Goal: Task Accomplishment & Management: Use online tool/utility

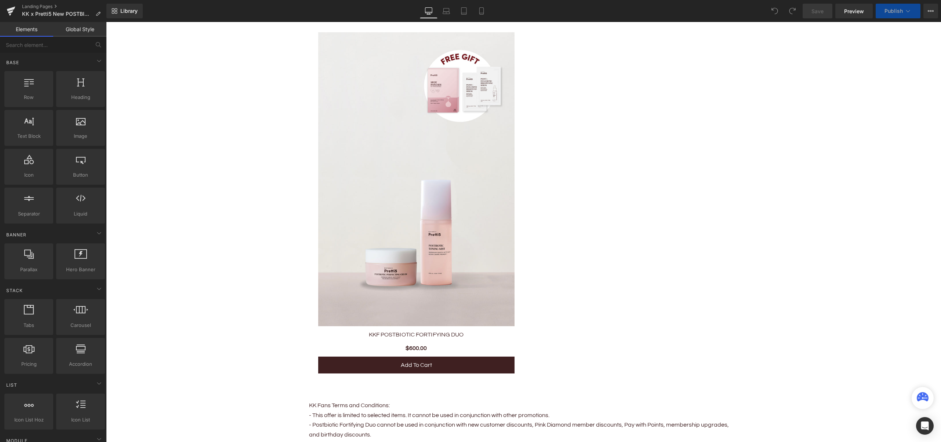
scroll to position [587, 0]
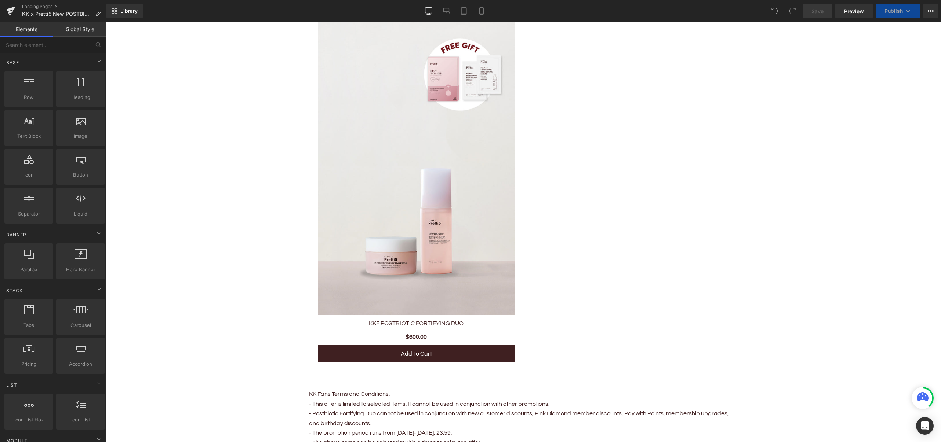
click at [462, 227] on img at bounding box center [416, 168] width 196 height 294
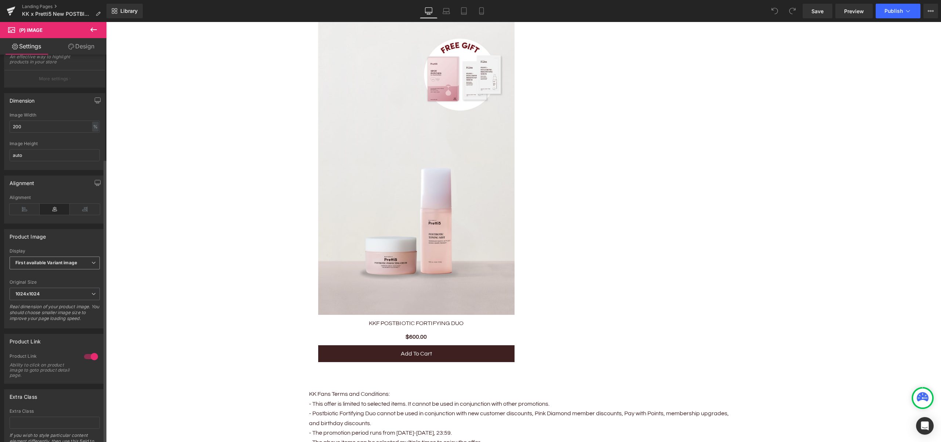
scroll to position [142, 0]
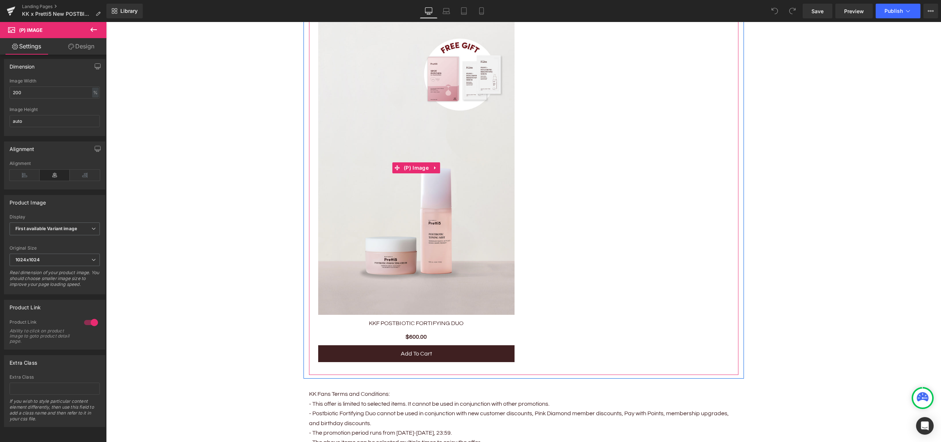
click at [370, 226] on img at bounding box center [416, 168] width 196 height 294
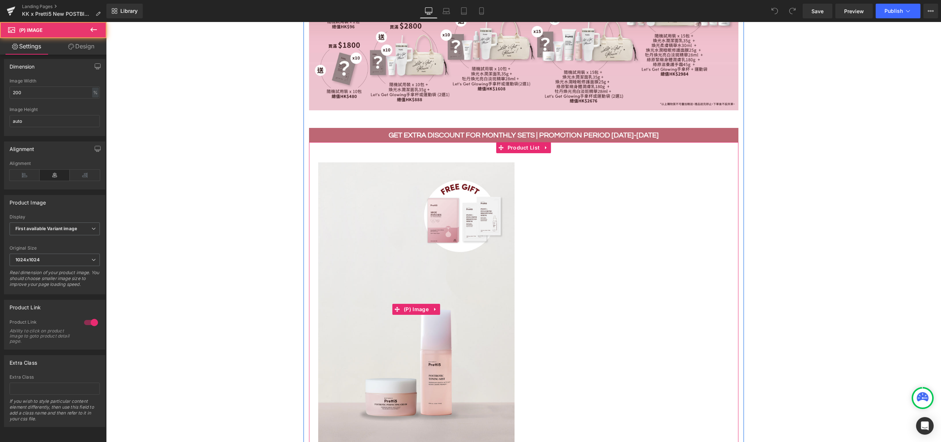
scroll to position [440, 0]
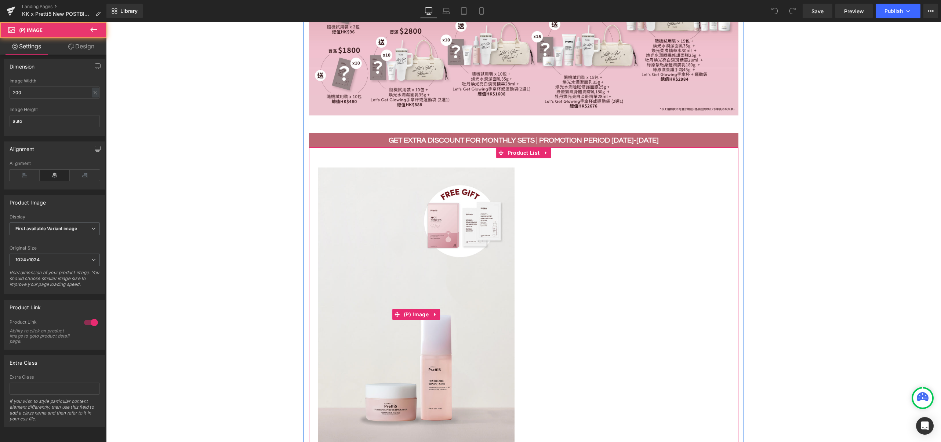
click at [401, 194] on img at bounding box center [416, 315] width 196 height 294
click at [517, 148] on span "Product List" at bounding box center [524, 153] width 36 height 11
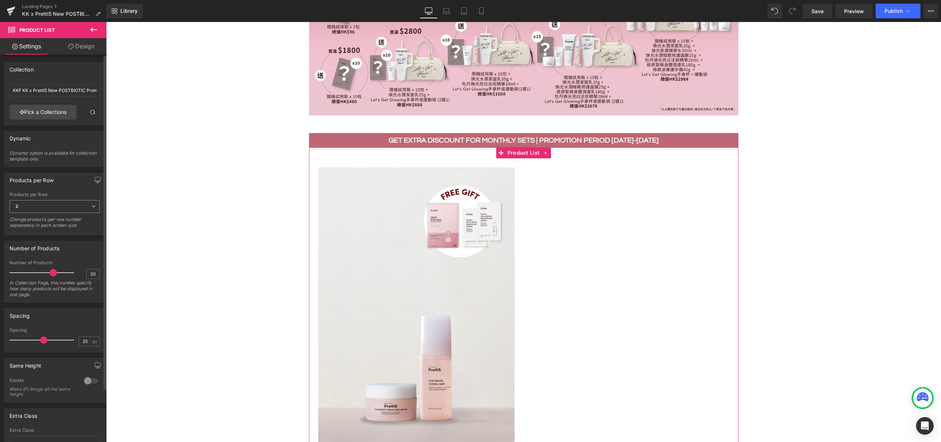
click at [65, 208] on span "2" at bounding box center [55, 206] width 90 height 13
click at [63, 222] on li "1" at bounding box center [53, 219] width 87 height 11
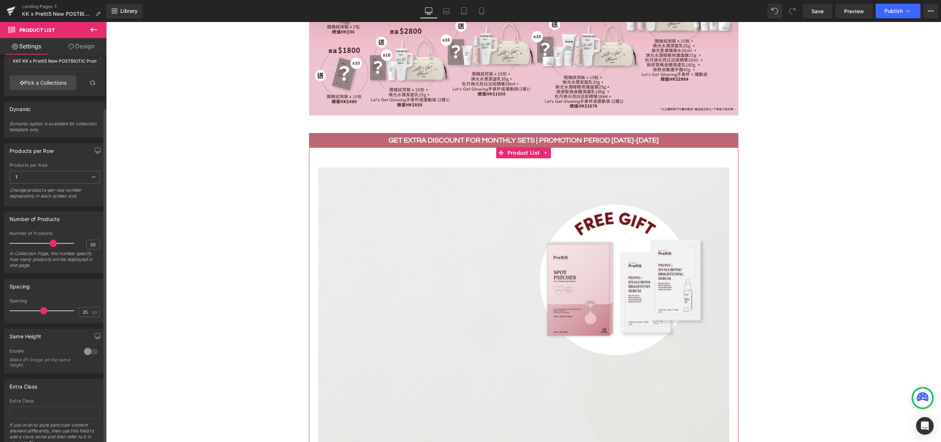
scroll to position [62, 0]
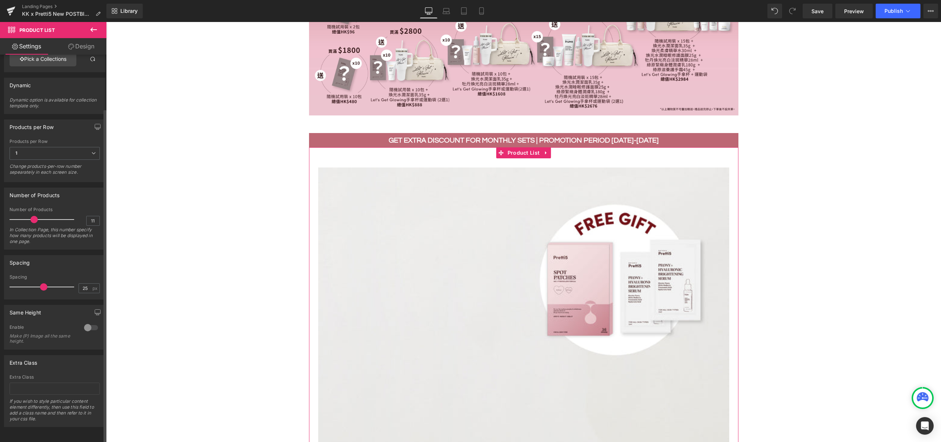
drag, startPoint x: 47, startPoint y: 213, endPoint x: 30, endPoint y: 215, distance: 17.7
click at [30, 215] on div at bounding box center [43, 219] width 61 height 15
type input "20"
drag, startPoint x: 34, startPoint y: 214, endPoint x: 51, endPoint y: 213, distance: 17.7
click at [51, 216] on span at bounding box center [53, 219] width 7 height 7
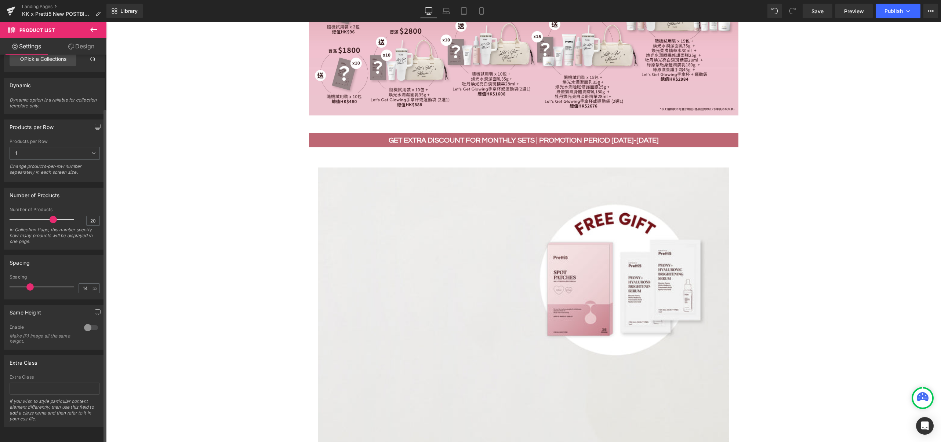
drag, startPoint x: 44, startPoint y: 280, endPoint x: 31, endPoint y: 283, distance: 13.2
click at [31, 283] on div at bounding box center [43, 287] width 61 height 15
drag, startPoint x: 30, startPoint y: 280, endPoint x: 54, endPoint y: 276, distance: 24.4
click at [54, 284] on span at bounding box center [51, 287] width 7 height 7
drag, startPoint x: 51, startPoint y: 282, endPoint x: 34, endPoint y: 285, distance: 18.0
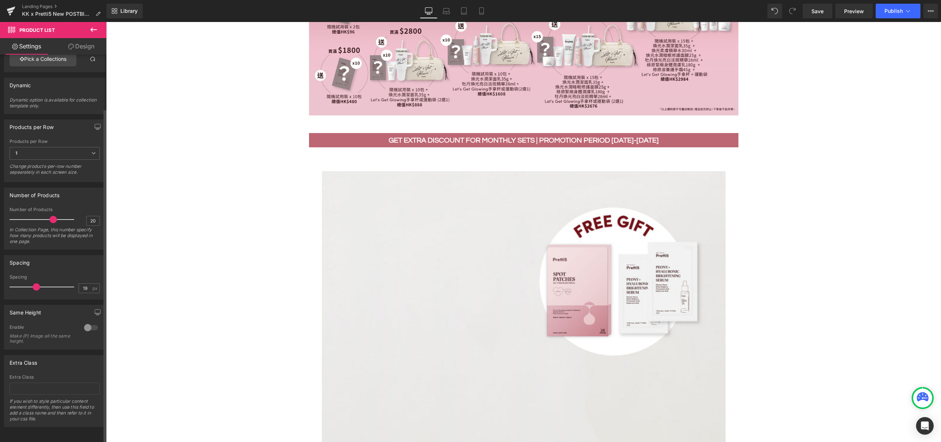
click at [34, 285] on div at bounding box center [43, 287] width 61 height 15
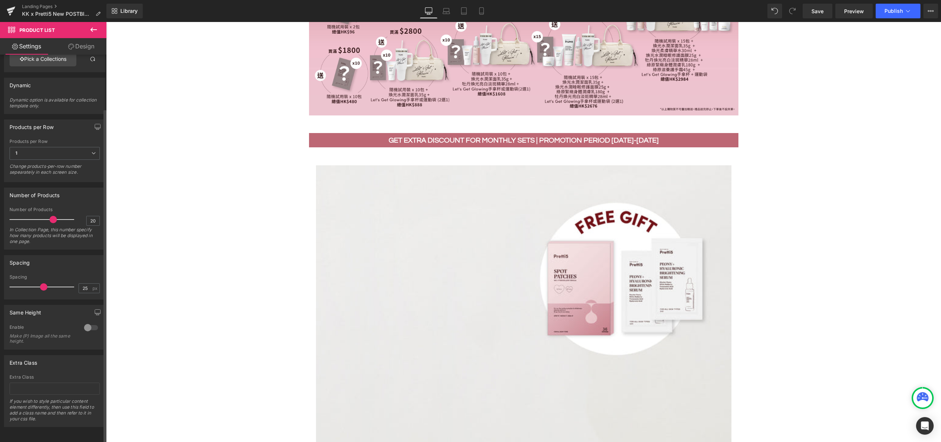
click at [43, 284] on span at bounding box center [43, 287] width 7 height 7
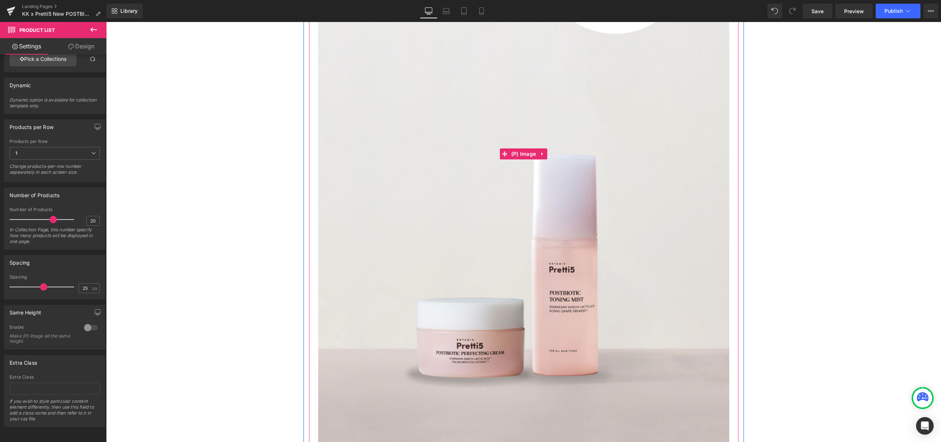
scroll to position [929, 0]
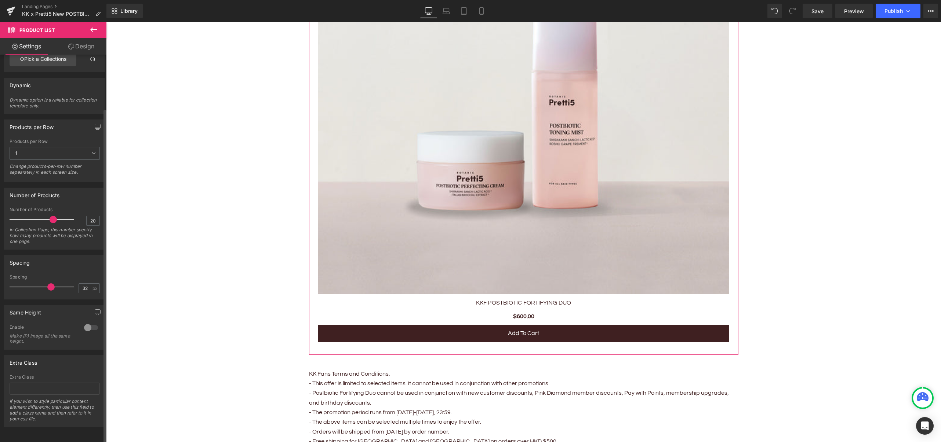
drag, startPoint x: 42, startPoint y: 280, endPoint x: 50, endPoint y: 278, distance: 8.6
click at [50, 284] on span at bounding box center [50, 287] width 7 height 7
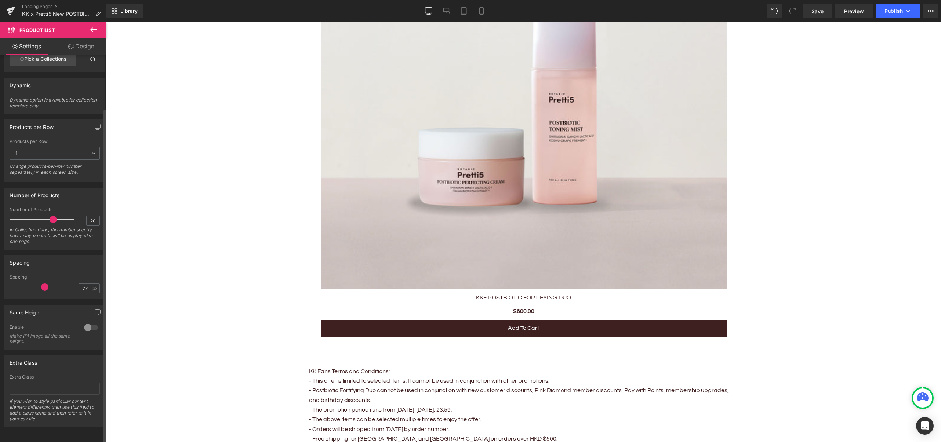
type input "21"
drag, startPoint x: 48, startPoint y: 279, endPoint x: 36, endPoint y: 283, distance: 13.0
click at [41, 284] on span at bounding box center [44, 287] width 7 height 7
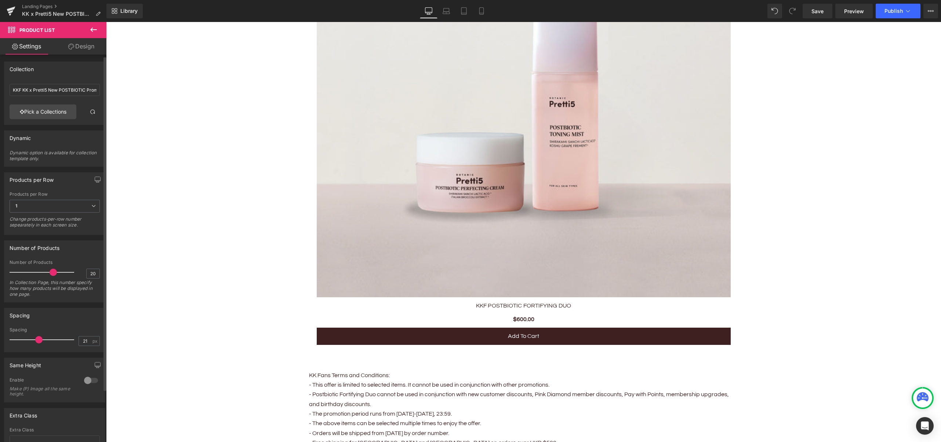
scroll to position [0, 0]
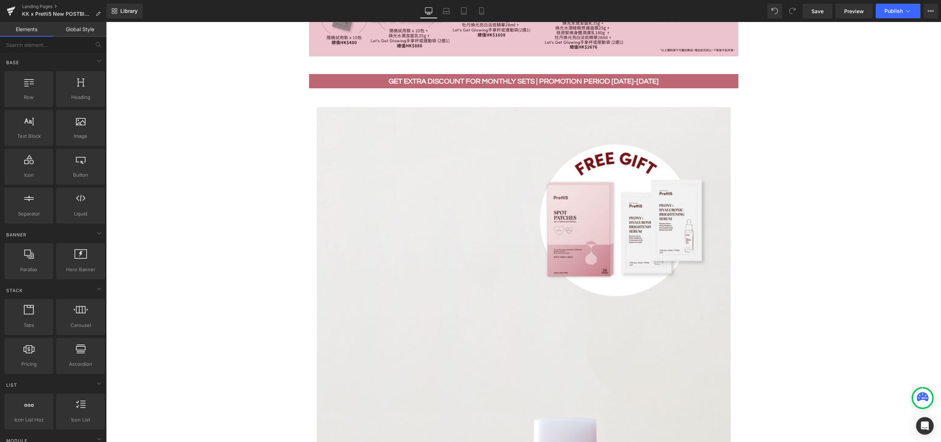
scroll to position [391, 0]
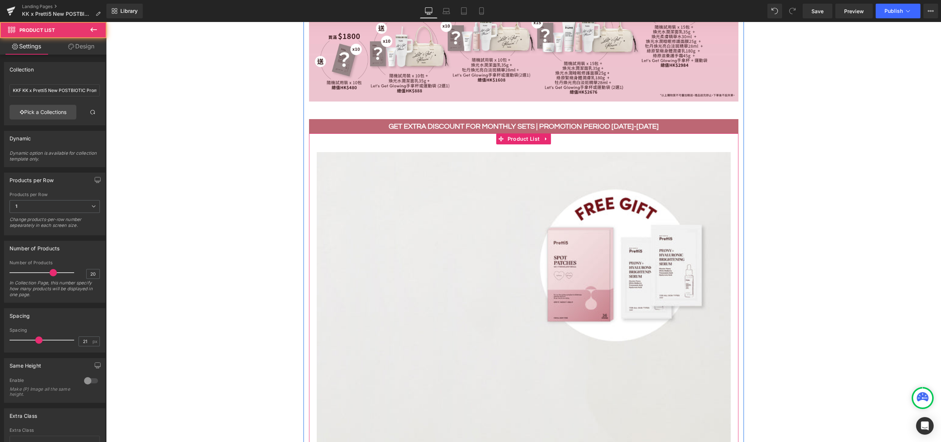
scroll to position [636, 0]
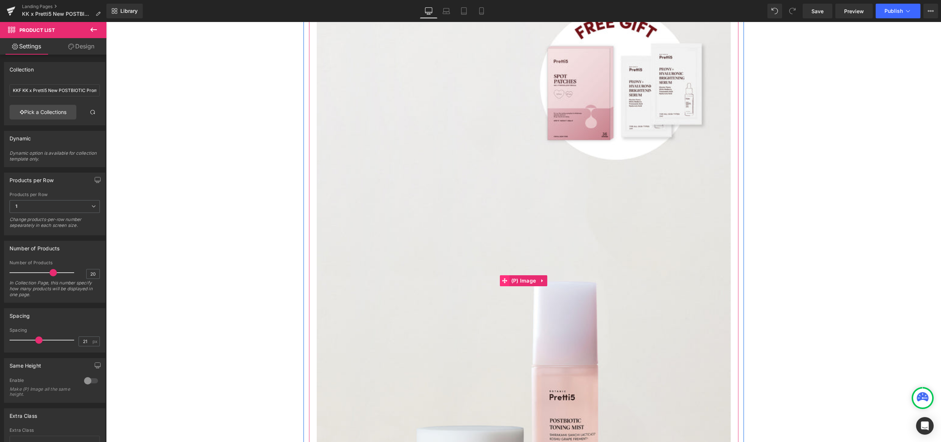
click at [502, 279] on icon at bounding box center [504, 280] width 5 height 5
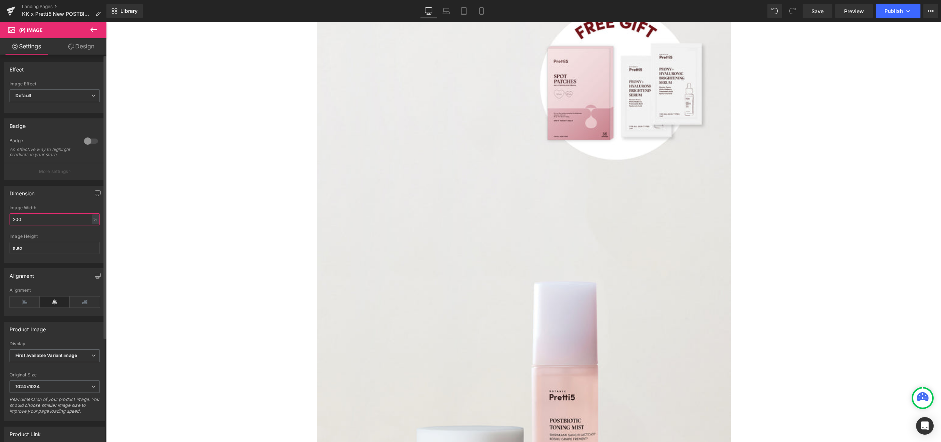
drag, startPoint x: 58, startPoint y: 225, endPoint x: 12, endPoint y: 225, distance: 45.5
click at [12, 225] on input "200" at bounding box center [55, 220] width 90 height 12
drag, startPoint x: 34, startPoint y: 227, endPoint x: 2, endPoint y: 226, distance: 32.3
click at [2, 226] on div "Dimension 150% Image Width 150 % % px auto Image Height auto" at bounding box center [55, 222] width 110 height 83
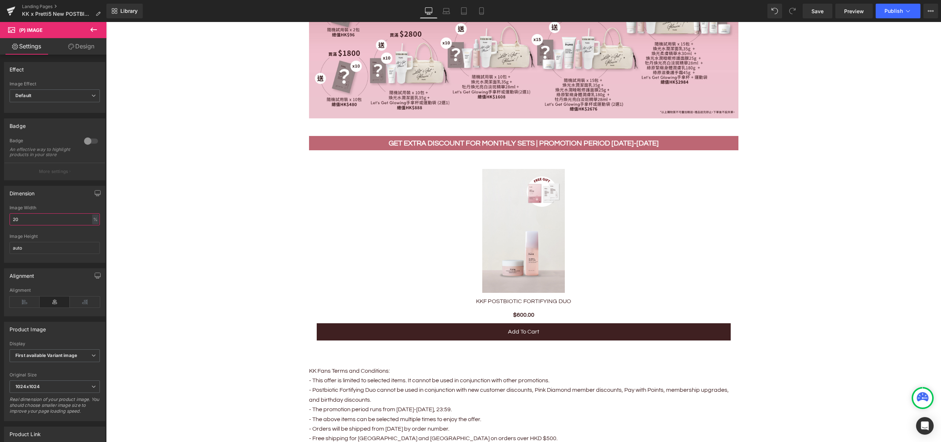
scroll to position [391, 0]
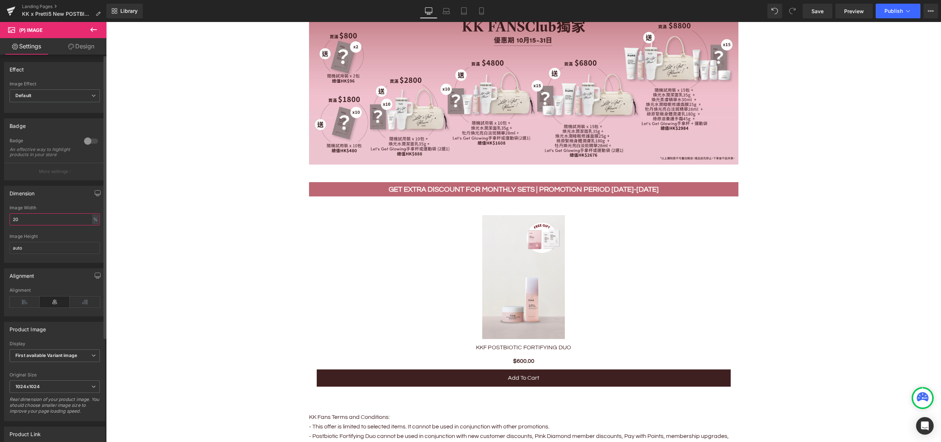
drag, startPoint x: 39, startPoint y: 228, endPoint x: 2, endPoint y: 225, distance: 37.2
click at [2, 225] on div "Dimension 20% Image Width 20 % % px auto Image Height auto" at bounding box center [55, 222] width 110 height 83
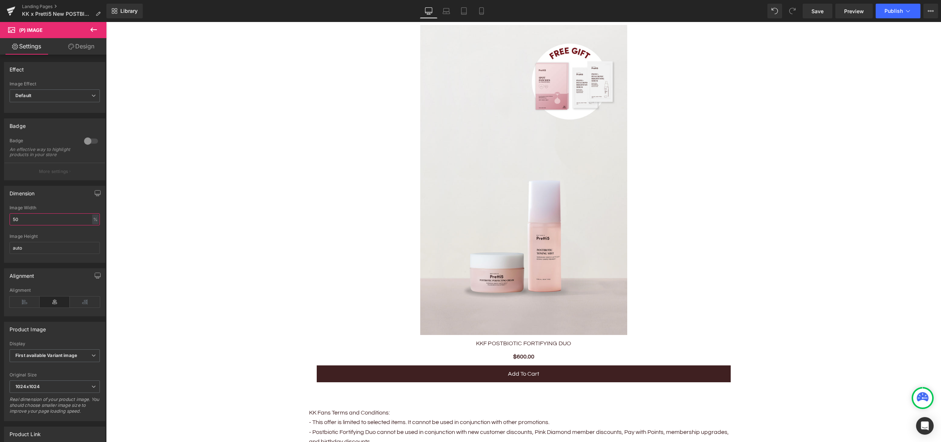
scroll to position [587, 0]
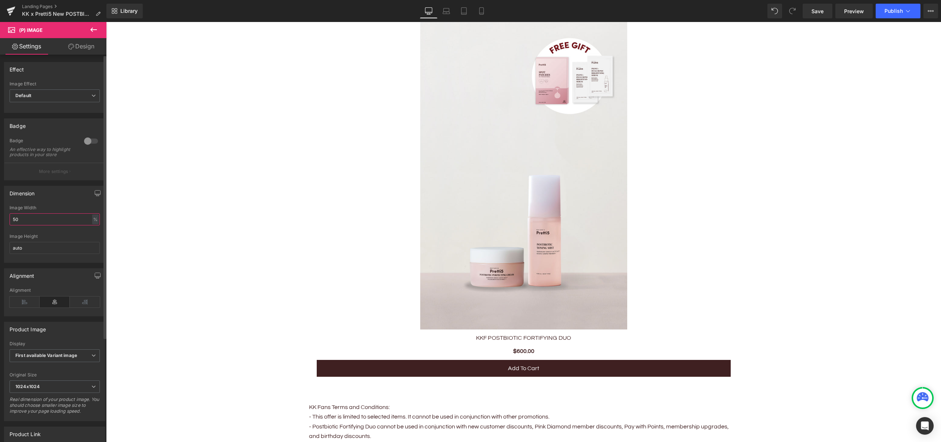
drag, startPoint x: 30, startPoint y: 228, endPoint x: 2, endPoint y: 226, distance: 27.9
click at [2, 226] on div "Dimension 50% Image Width 50 % % px auto Image Height auto" at bounding box center [55, 222] width 110 height 83
type input "40"
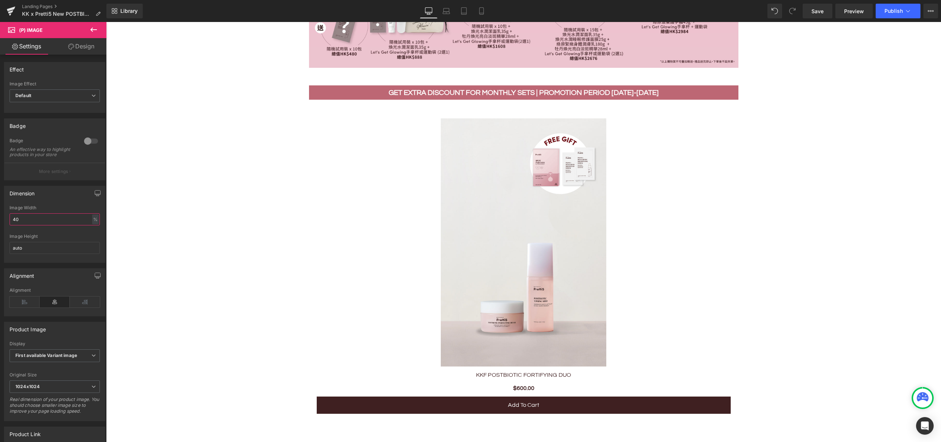
scroll to position [489, 0]
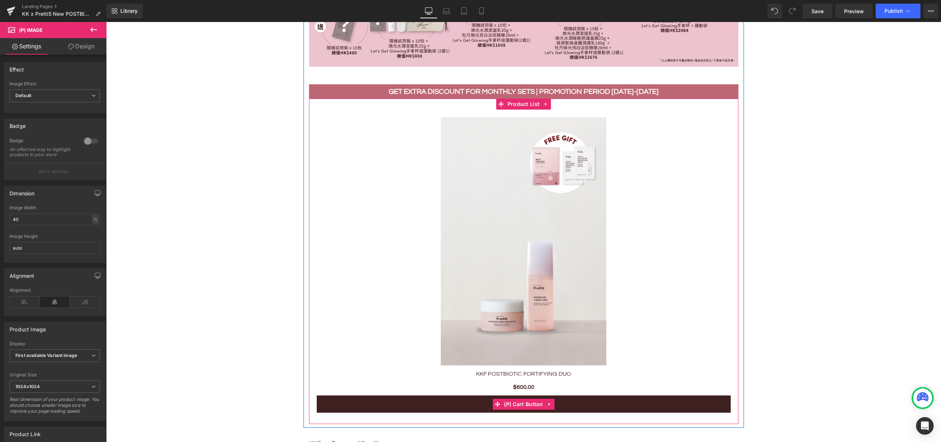
click at [582, 401] on button "Add To Cart" at bounding box center [524, 404] width 414 height 17
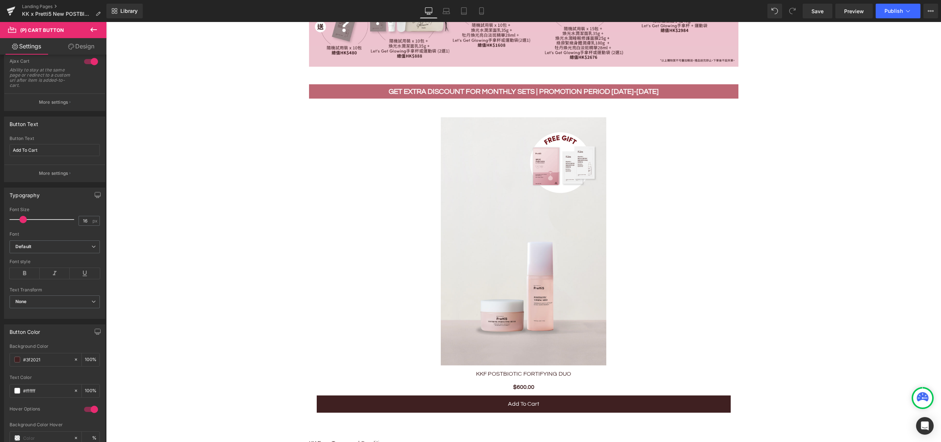
scroll to position [98, 0]
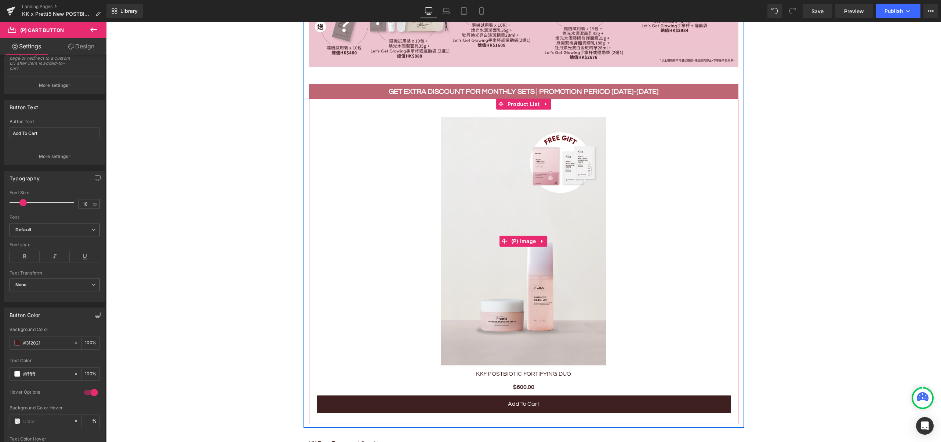
click at [530, 296] on img at bounding box center [523, 241] width 165 height 248
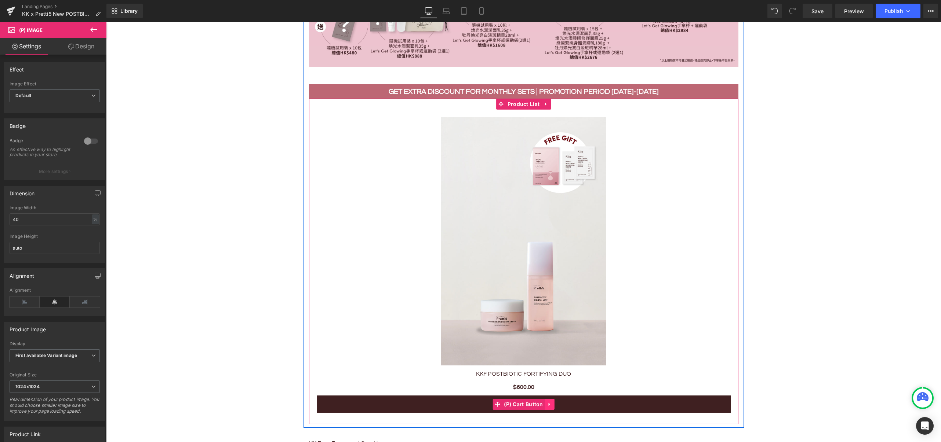
click at [547, 402] on icon at bounding box center [549, 405] width 5 height 6
click at [495, 403] on link "(P) Cart Button" at bounding box center [518, 404] width 52 height 11
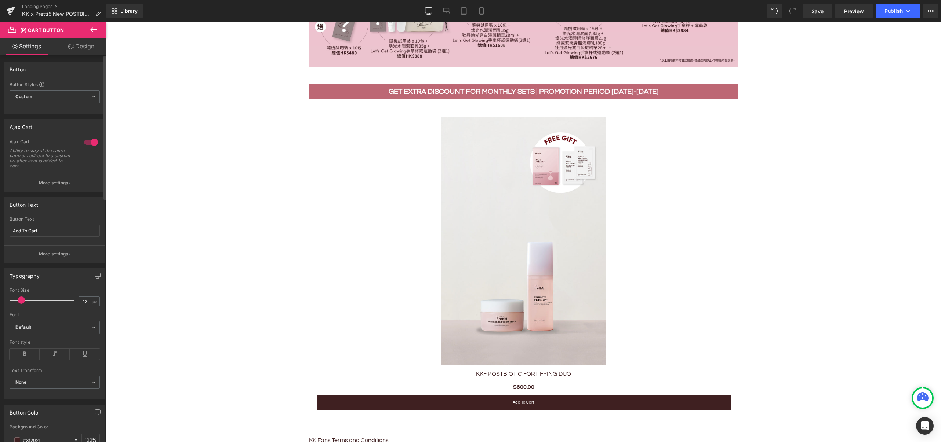
type input "15"
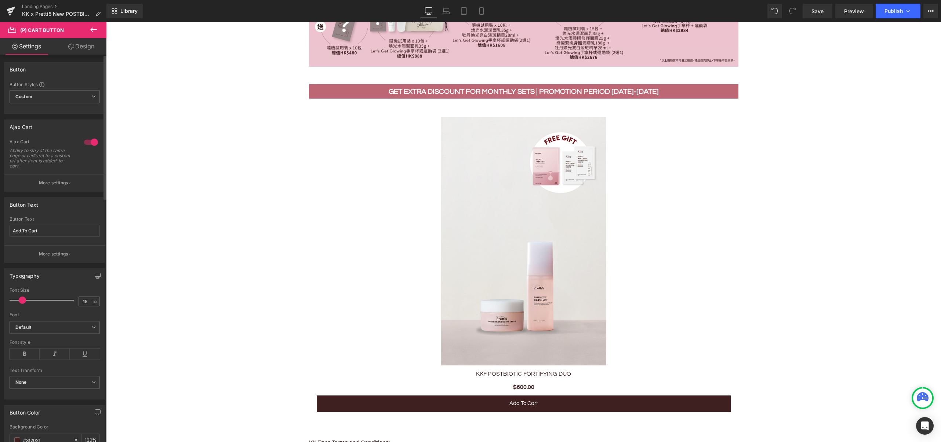
click at [22, 304] on span at bounding box center [22, 300] width 7 height 7
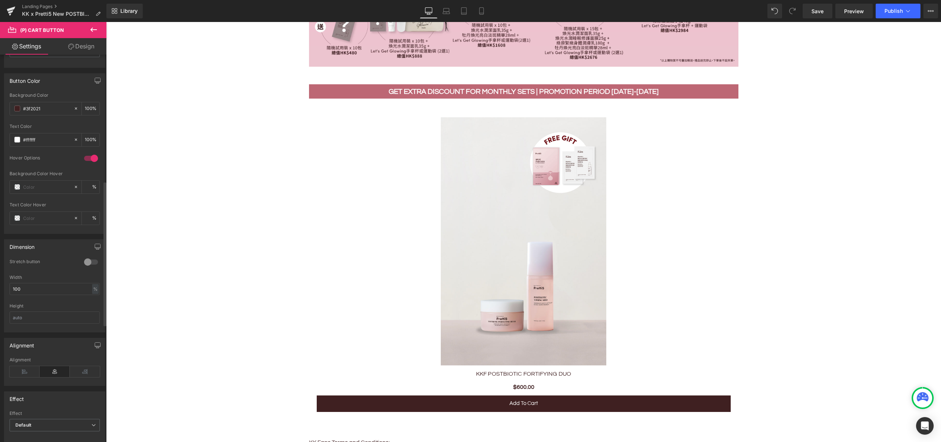
scroll to position [342, 0]
click at [69, 279] on input "100" at bounding box center [55, 279] width 90 height 12
type input "1"
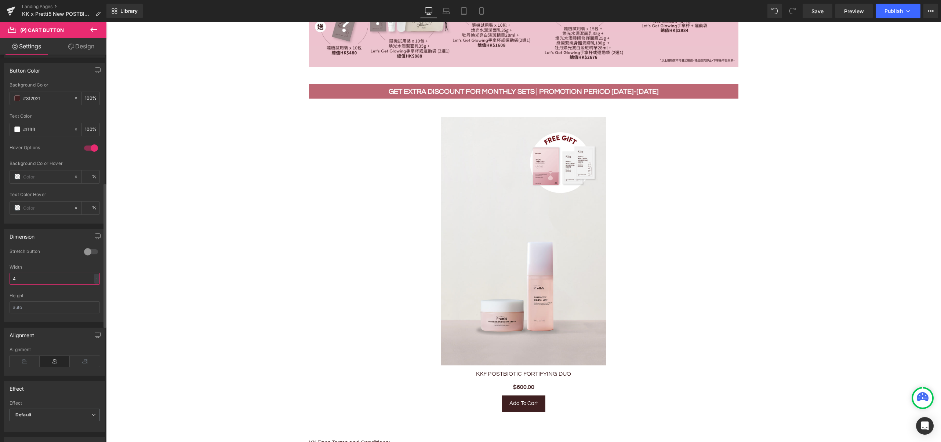
type input "40"
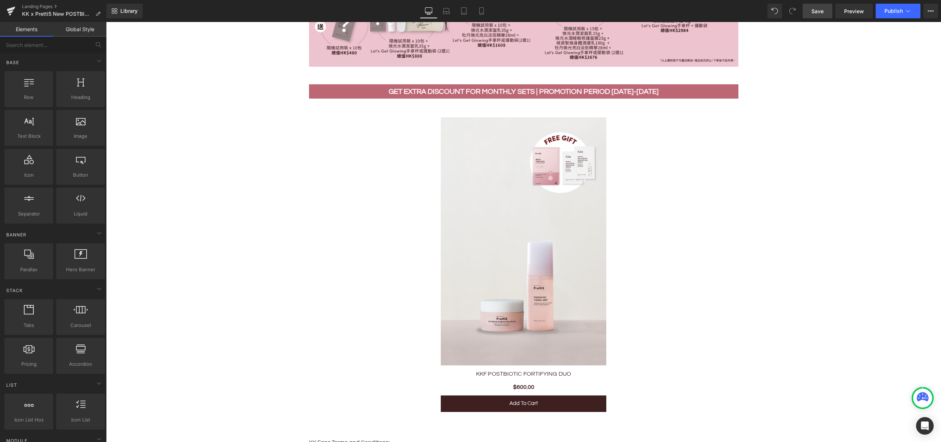
click at [813, 10] on span "Save" at bounding box center [817, 11] width 12 height 8
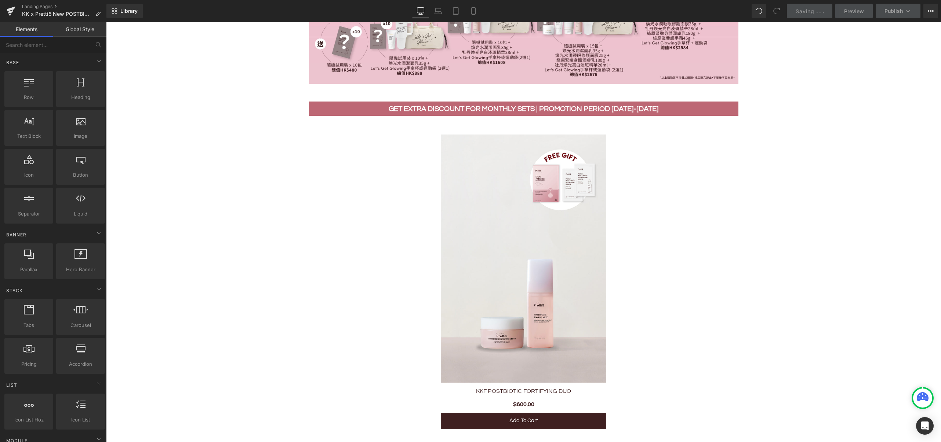
scroll to position [489, 0]
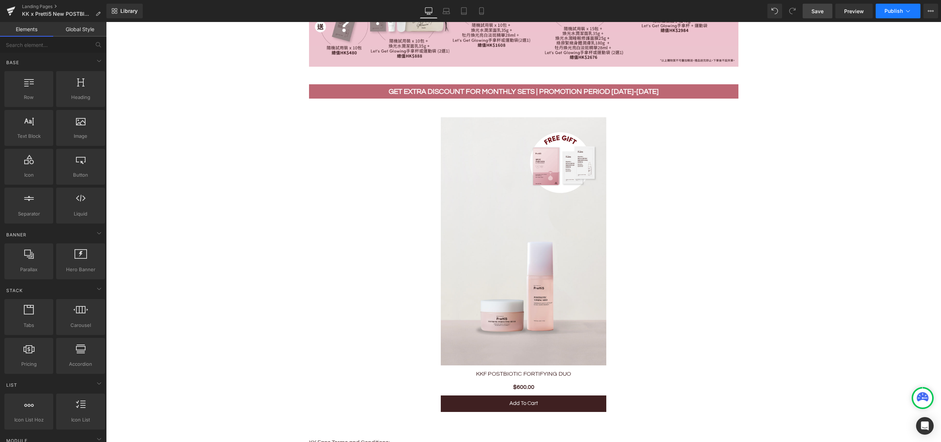
click at [891, 17] on button "Publish" at bounding box center [897, 11] width 45 height 15
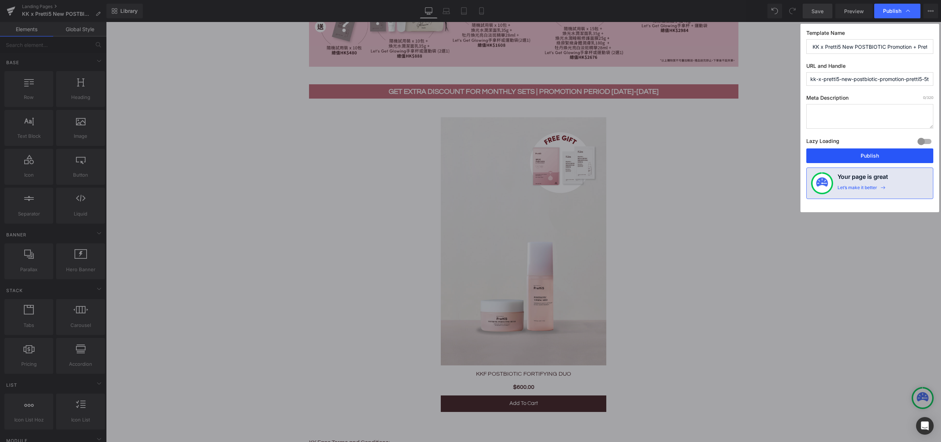
click at [856, 159] on button "Publish" at bounding box center [869, 156] width 127 height 15
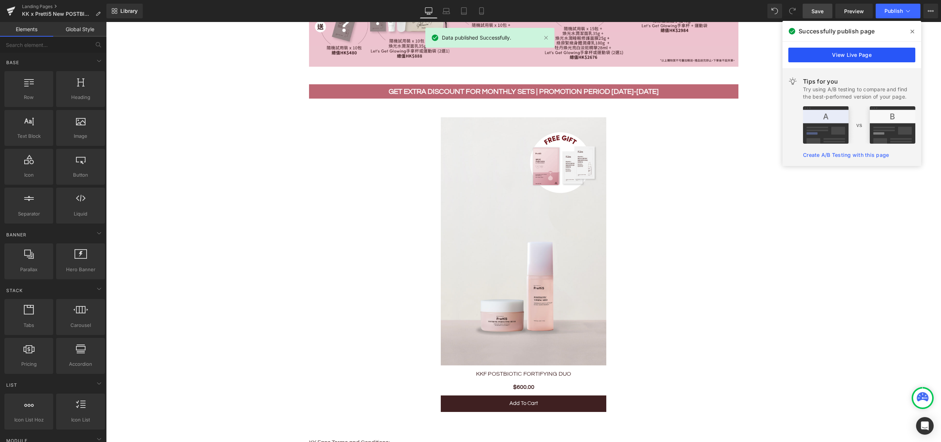
click at [862, 56] on link "View Live Page" at bounding box center [851, 55] width 127 height 15
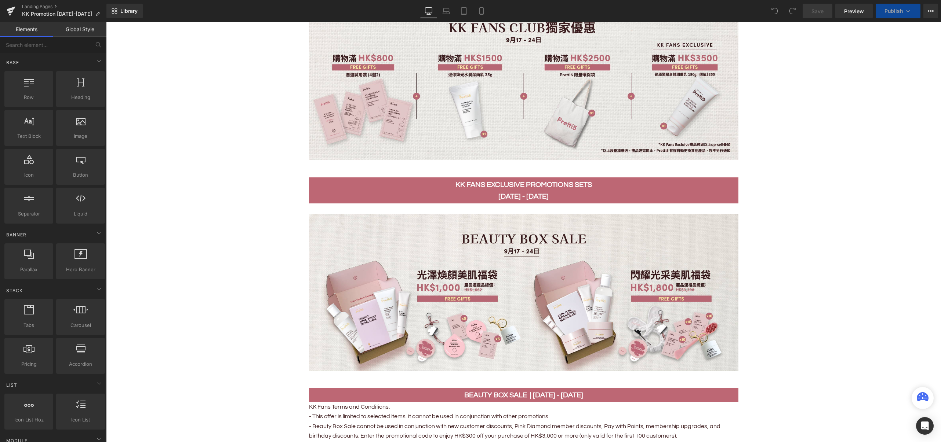
scroll to position [294, 0]
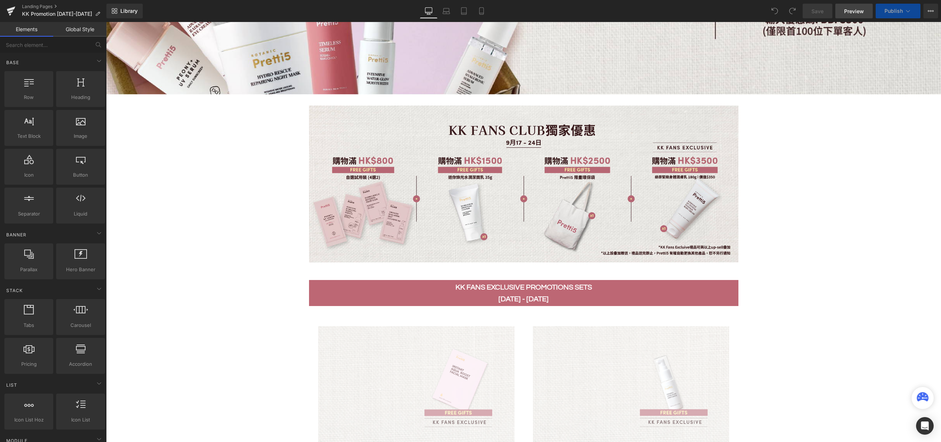
click at [852, 9] on span "Preview" at bounding box center [854, 11] width 20 height 8
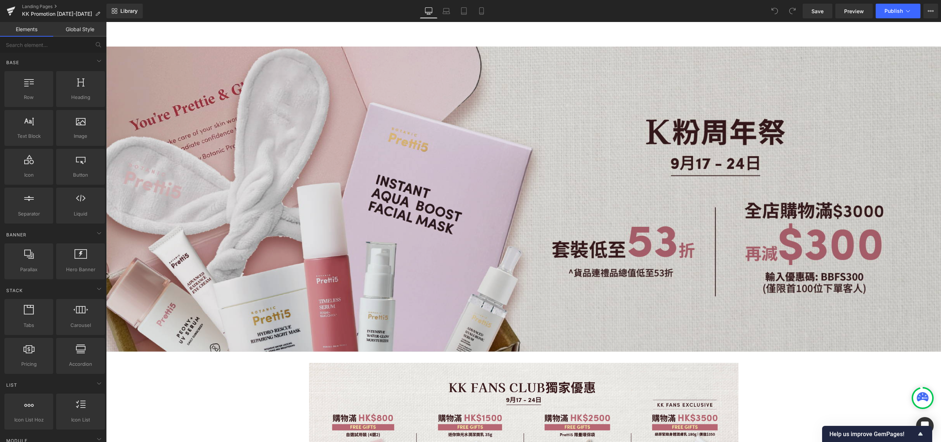
scroll to position [0, 0]
